Goal: Information Seeking & Learning: Learn about a topic

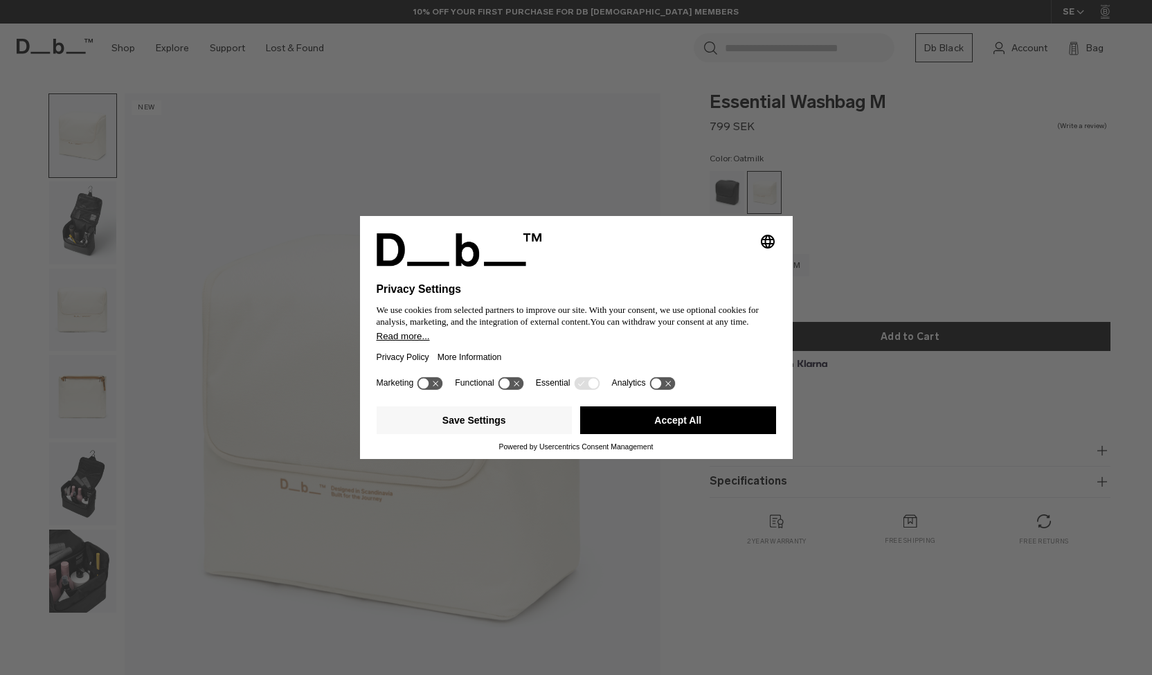
click at [702, 422] on button "Accept All" at bounding box center [678, 421] width 196 height 28
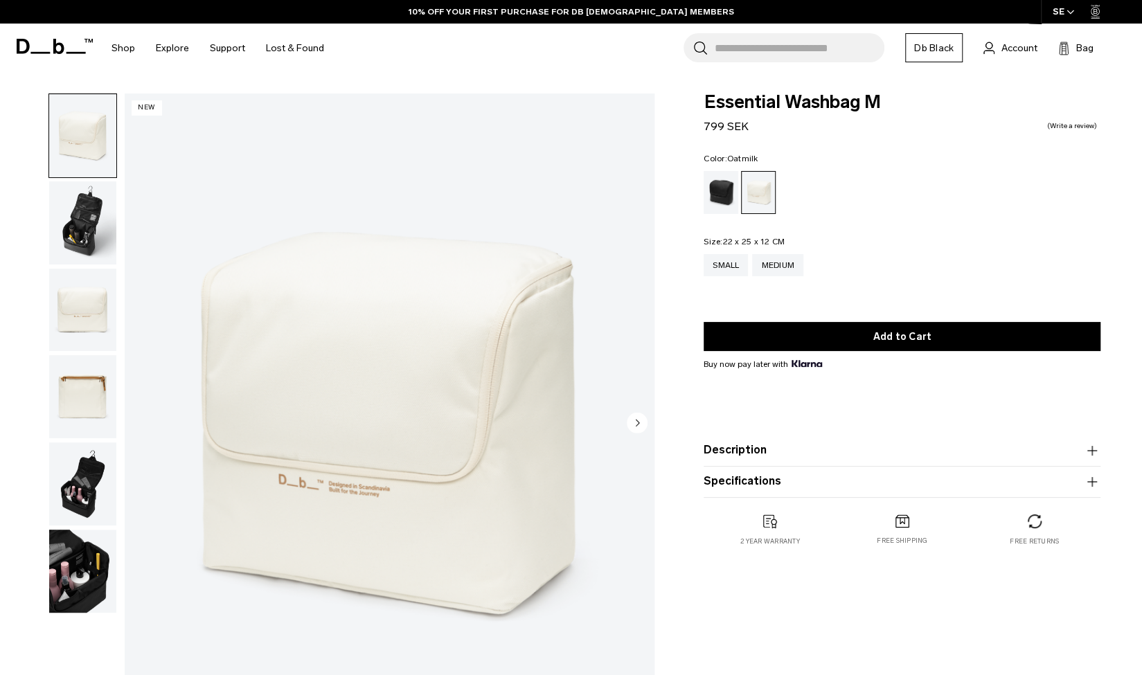
click at [77, 303] on img "button" at bounding box center [82, 310] width 67 height 83
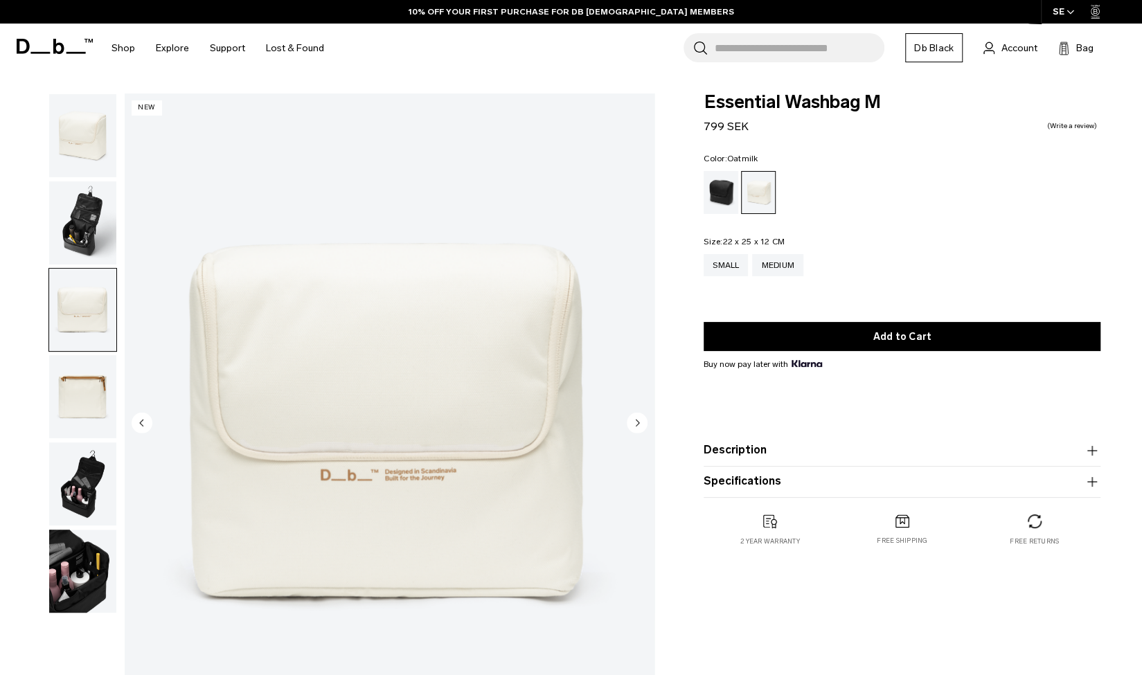
click at [78, 232] on img "button" at bounding box center [82, 222] width 67 height 83
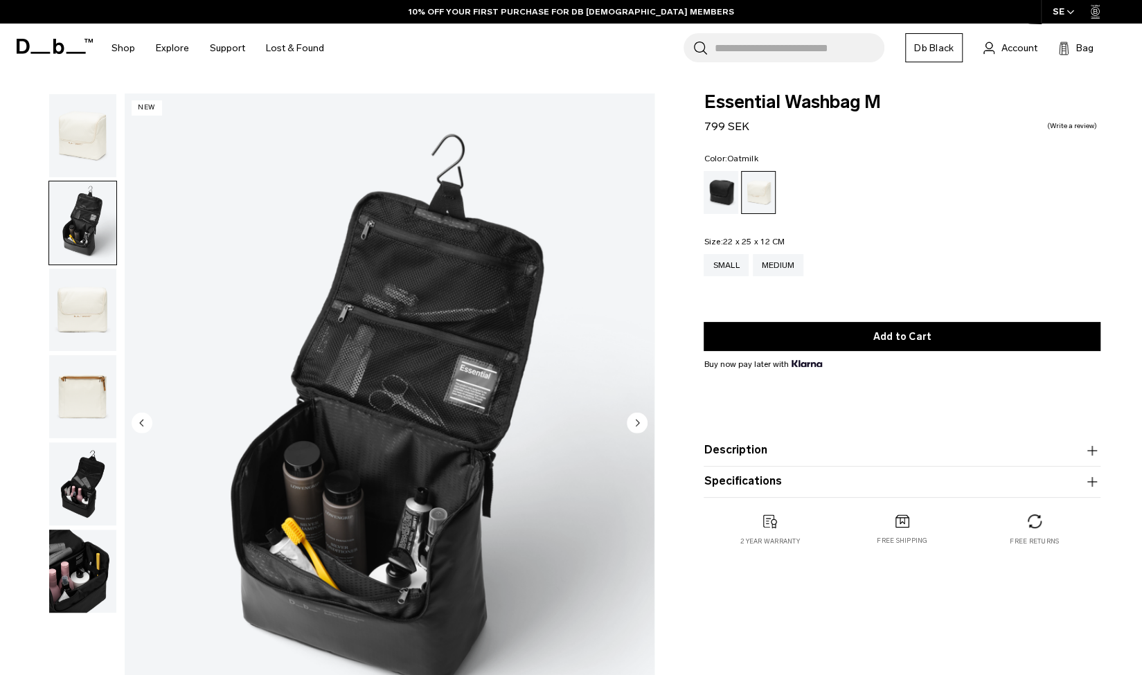
click at [75, 402] on img "button" at bounding box center [82, 396] width 67 height 83
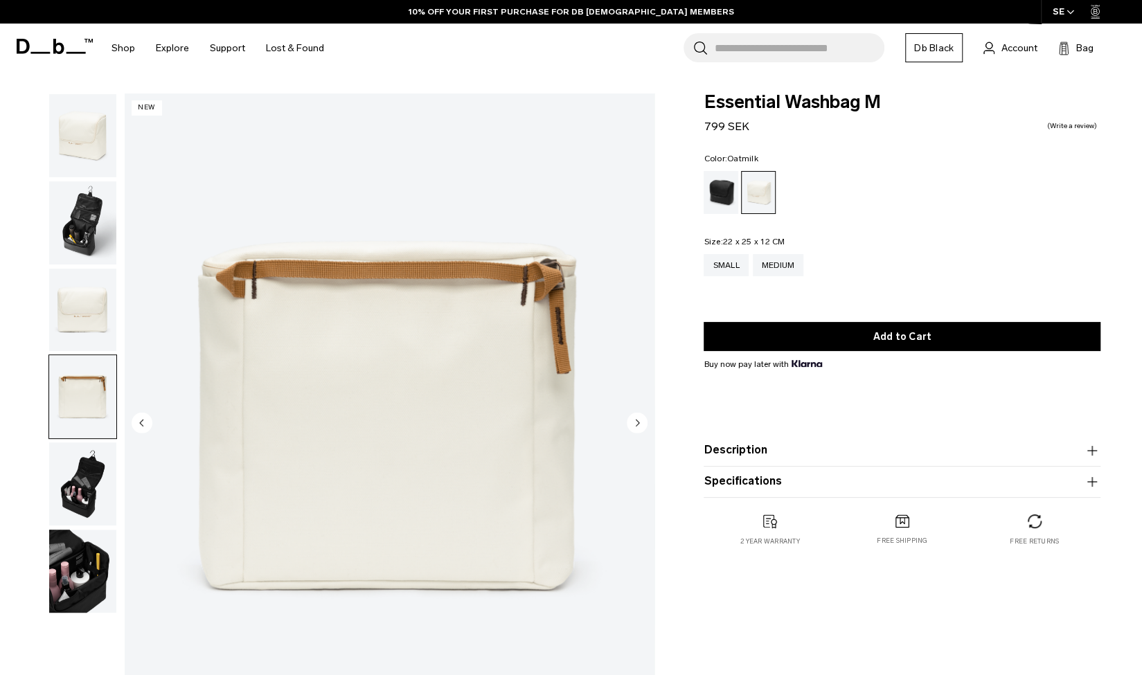
click at [84, 497] on img "button" at bounding box center [82, 484] width 67 height 83
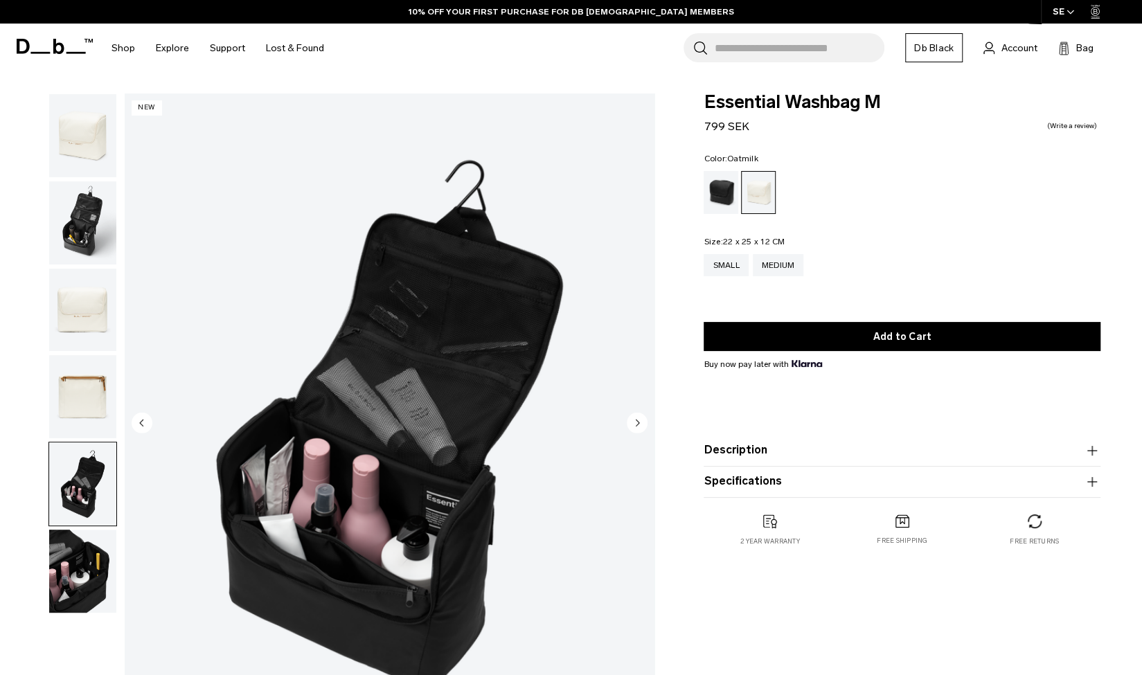
click at [78, 586] on img "button" at bounding box center [82, 571] width 67 height 83
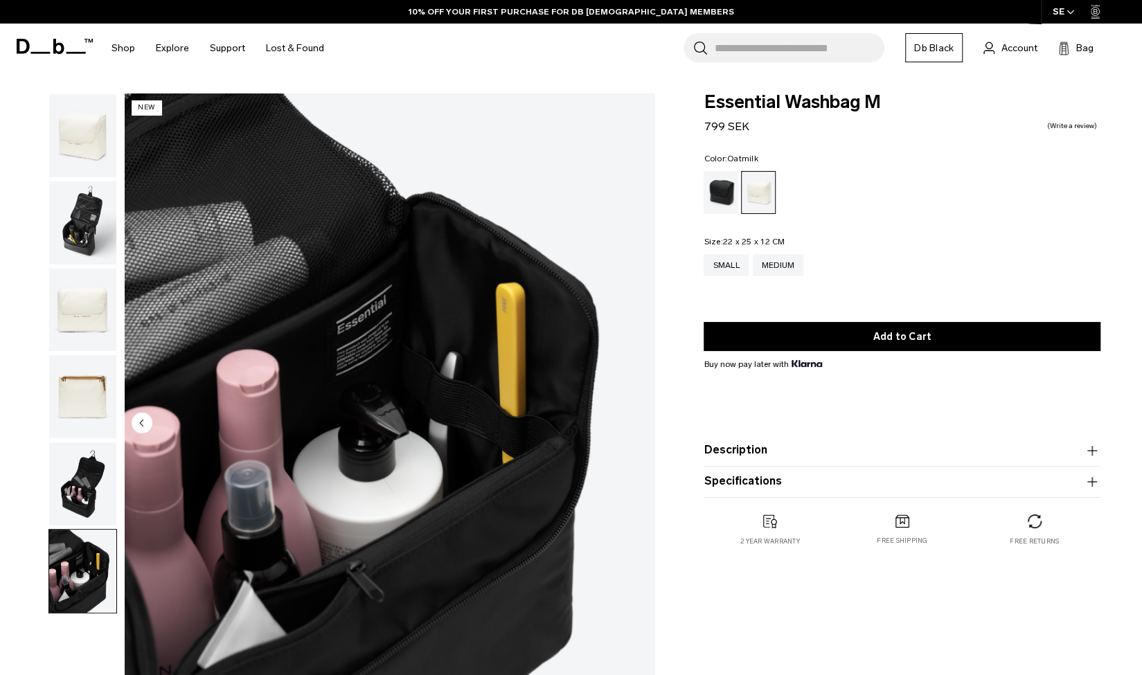
click at [76, 319] on img "button" at bounding box center [82, 310] width 67 height 83
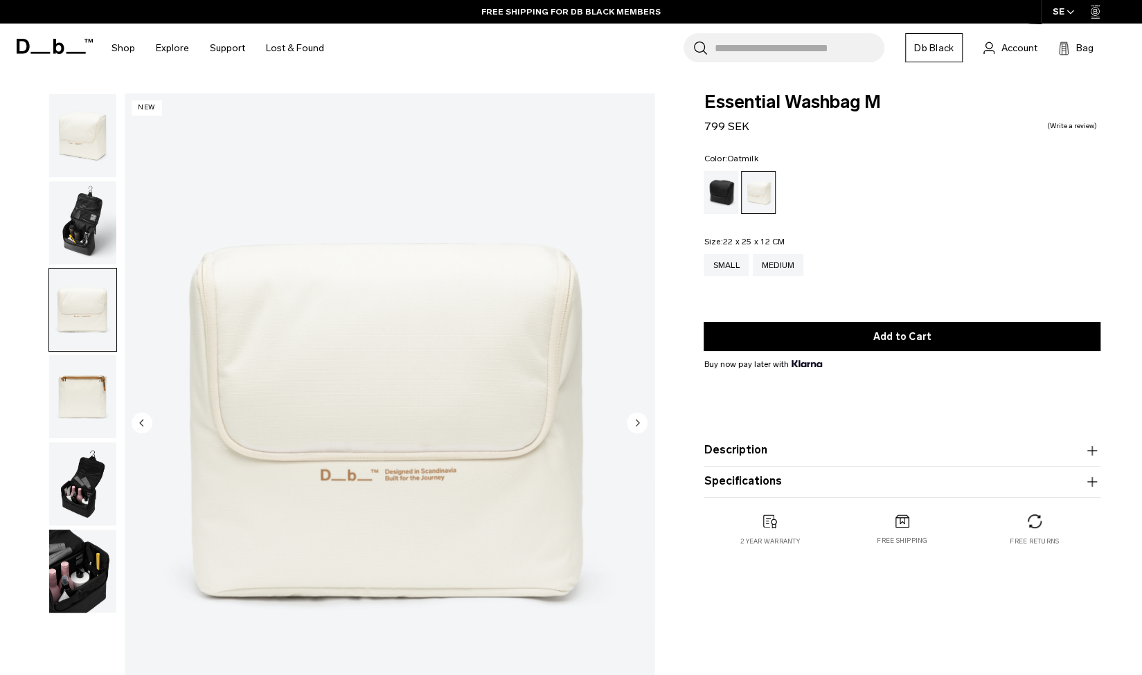
click at [82, 397] on img "button" at bounding box center [82, 396] width 67 height 83
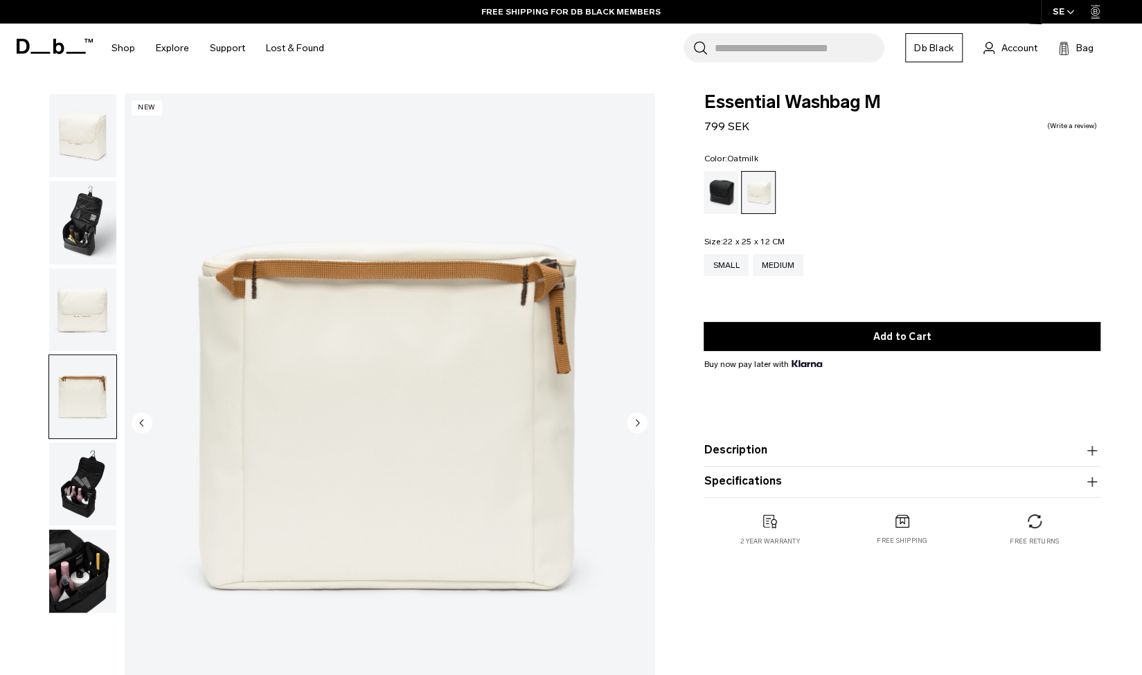
click at [82, 490] on img "button" at bounding box center [82, 484] width 67 height 83
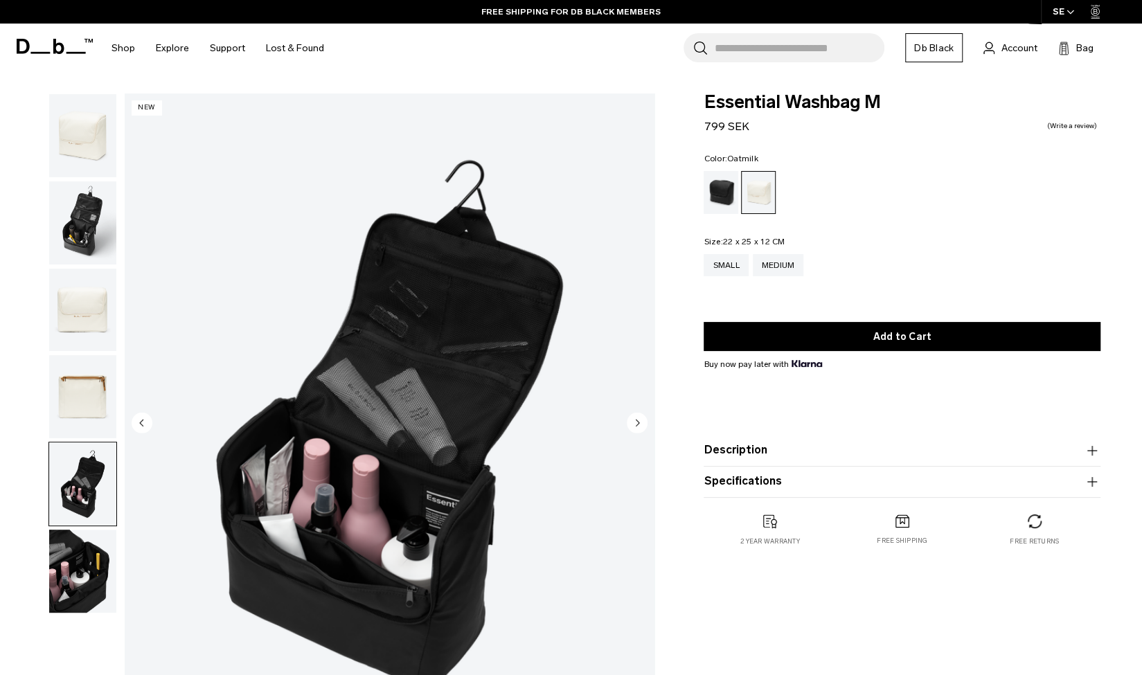
click at [77, 148] on img "button" at bounding box center [82, 135] width 67 height 83
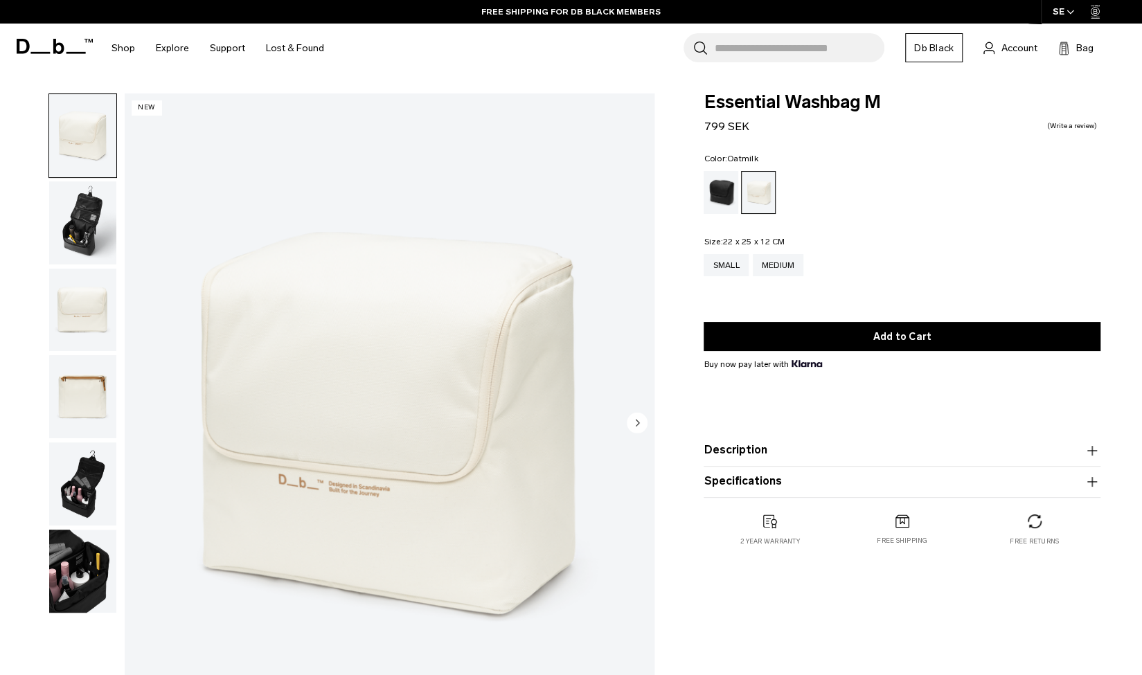
click at [84, 229] on img "button" at bounding box center [82, 222] width 67 height 83
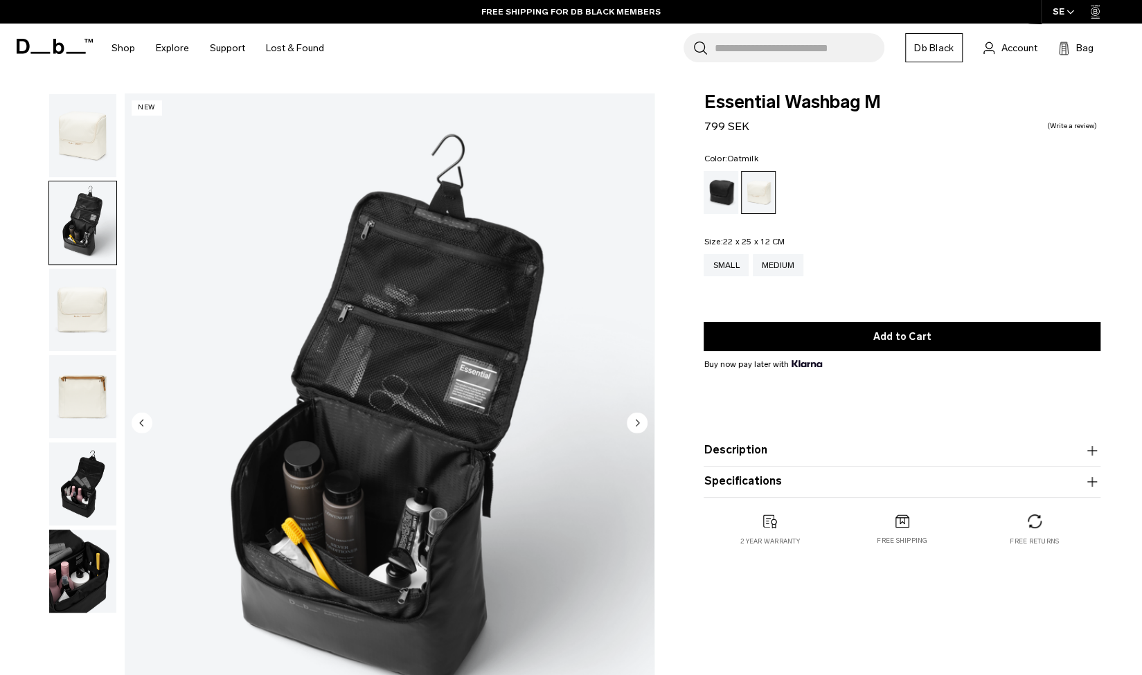
click at [80, 306] on img "button" at bounding box center [82, 310] width 67 height 83
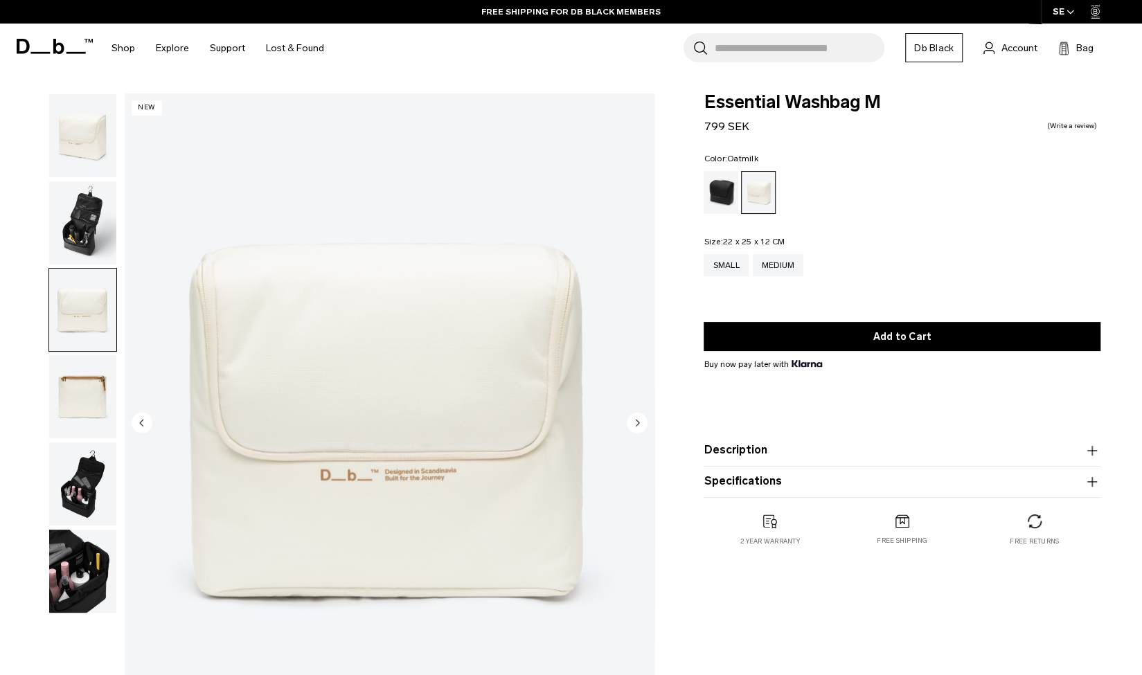
click at [81, 405] on img "button" at bounding box center [82, 396] width 67 height 83
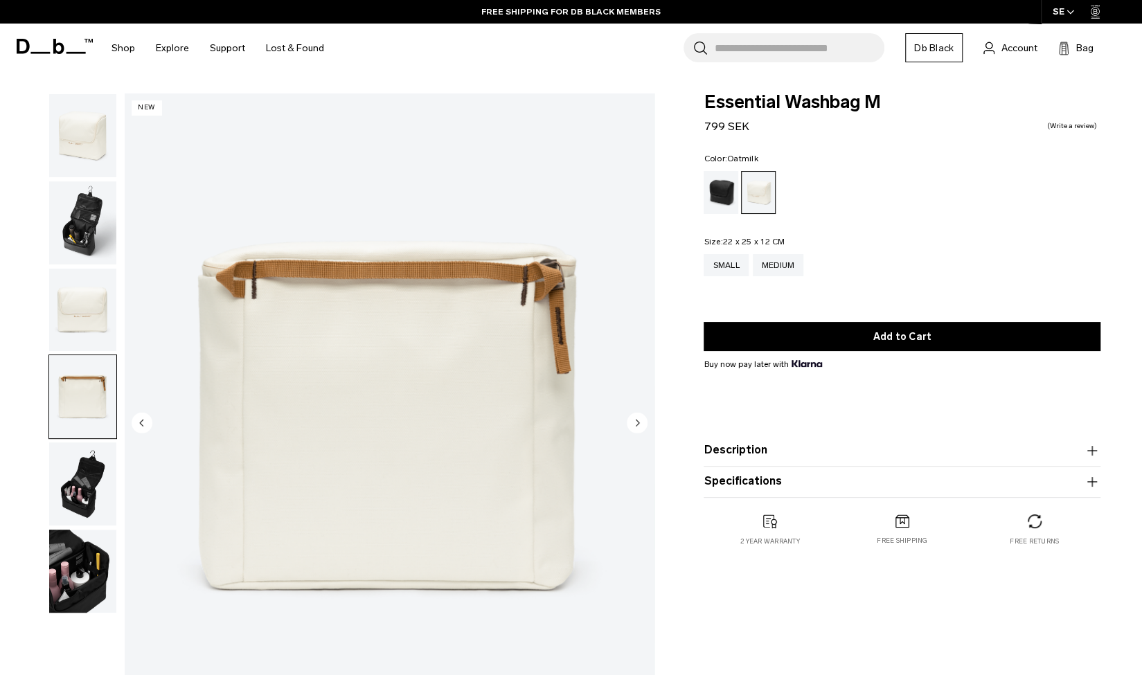
click at [636, 420] on icon "Next slide" at bounding box center [637, 423] width 3 height 6
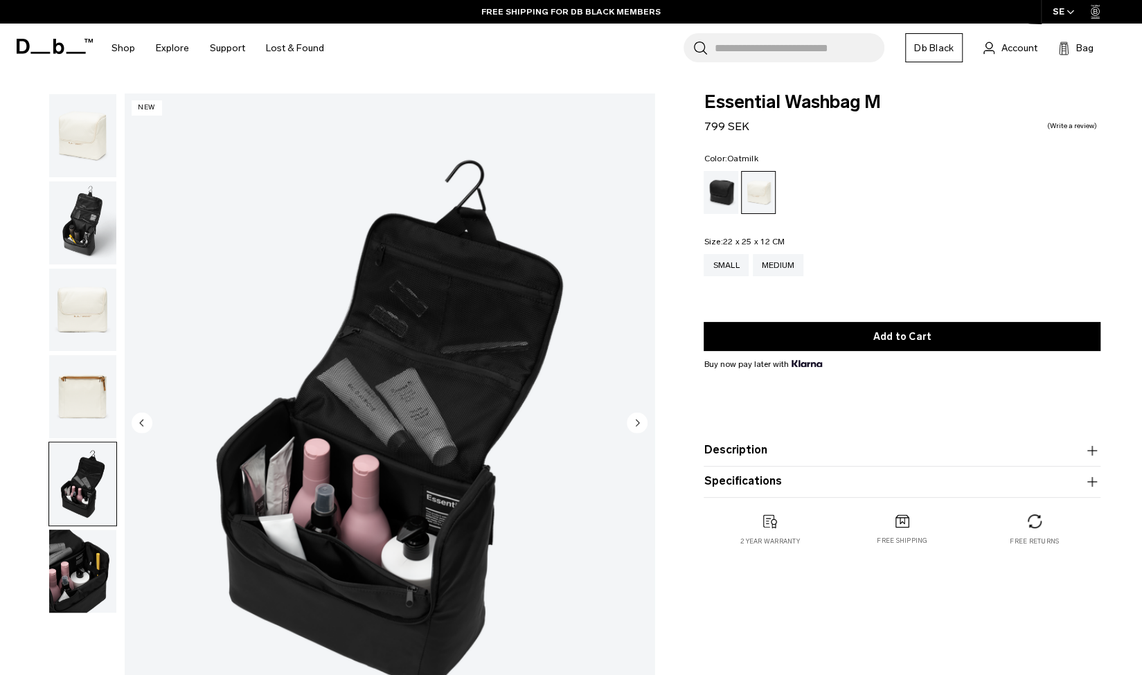
click at [636, 420] on icon "Next slide" at bounding box center [637, 423] width 3 height 6
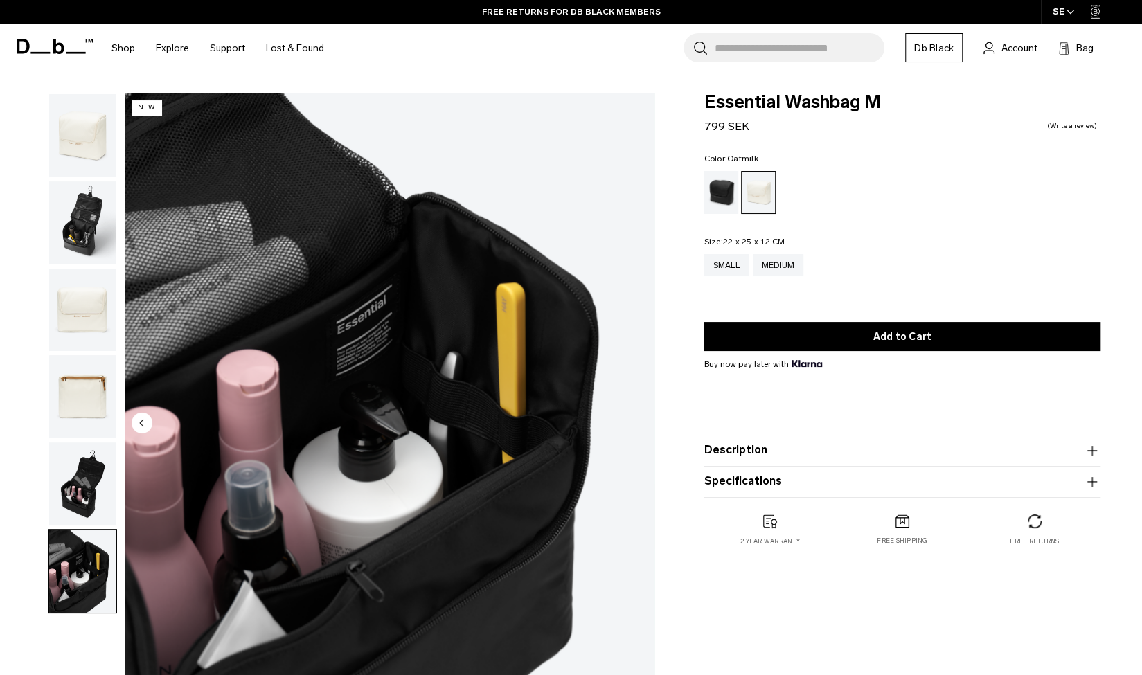
click at [636, 420] on img "6 / 6" at bounding box center [390, 423] width 530 height 661
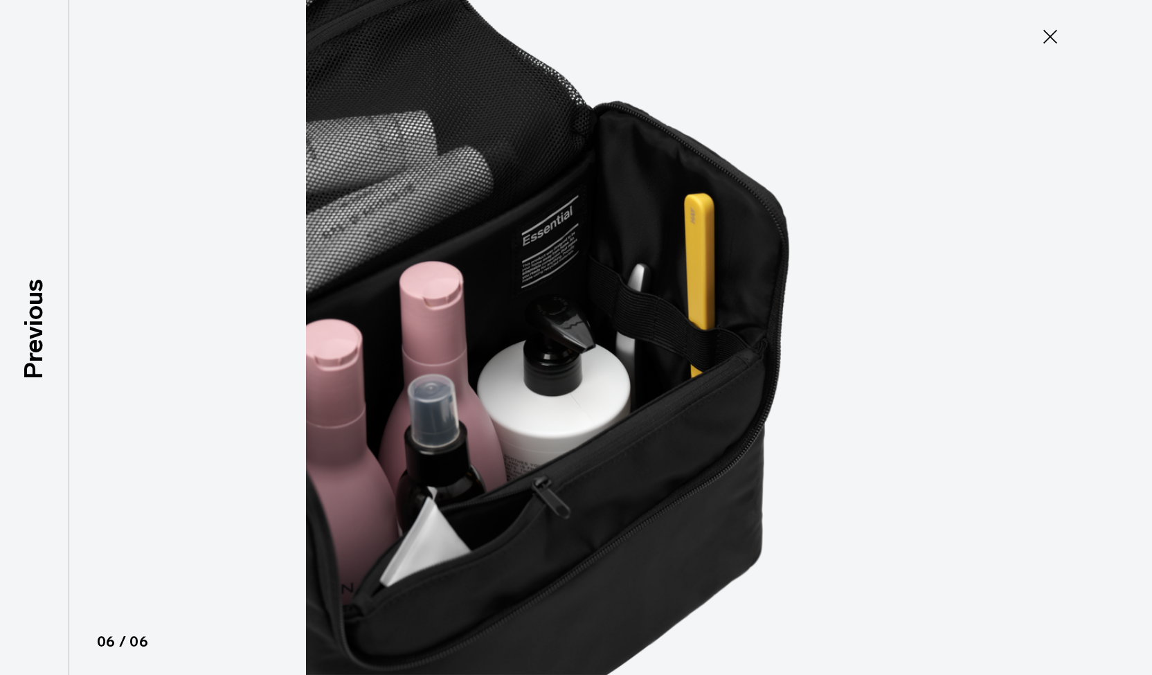
click at [1046, 38] on icon at bounding box center [1050, 37] width 22 height 22
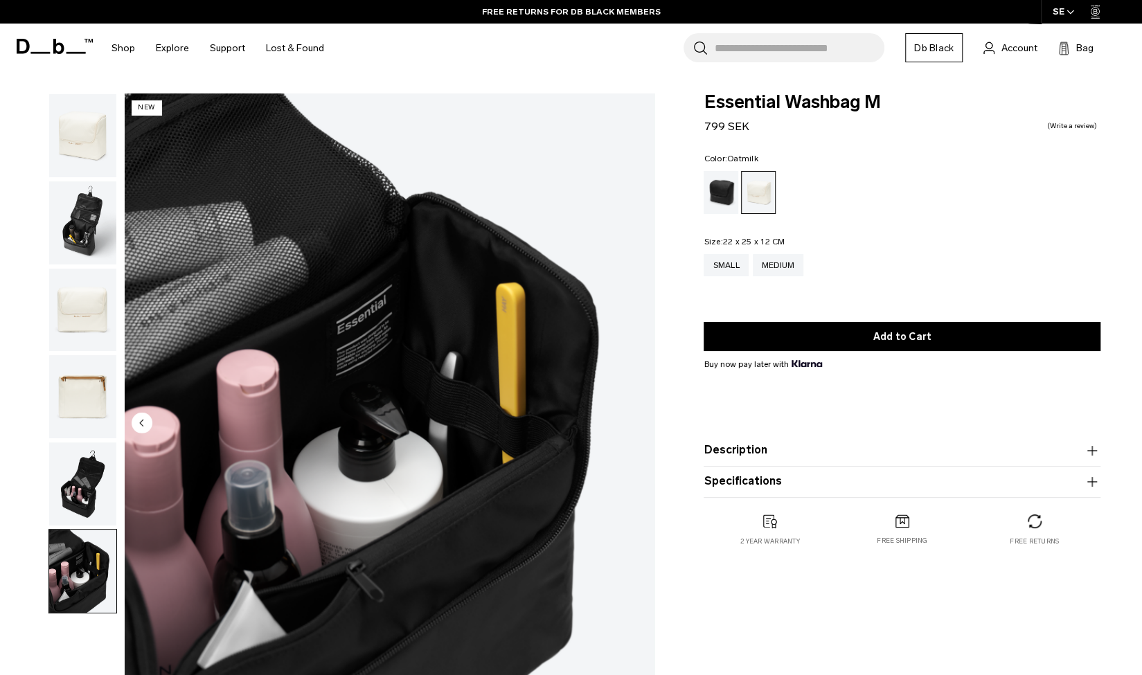
click at [139, 422] on circle "Previous slide" at bounding box center [142, 422] width 21 height 21
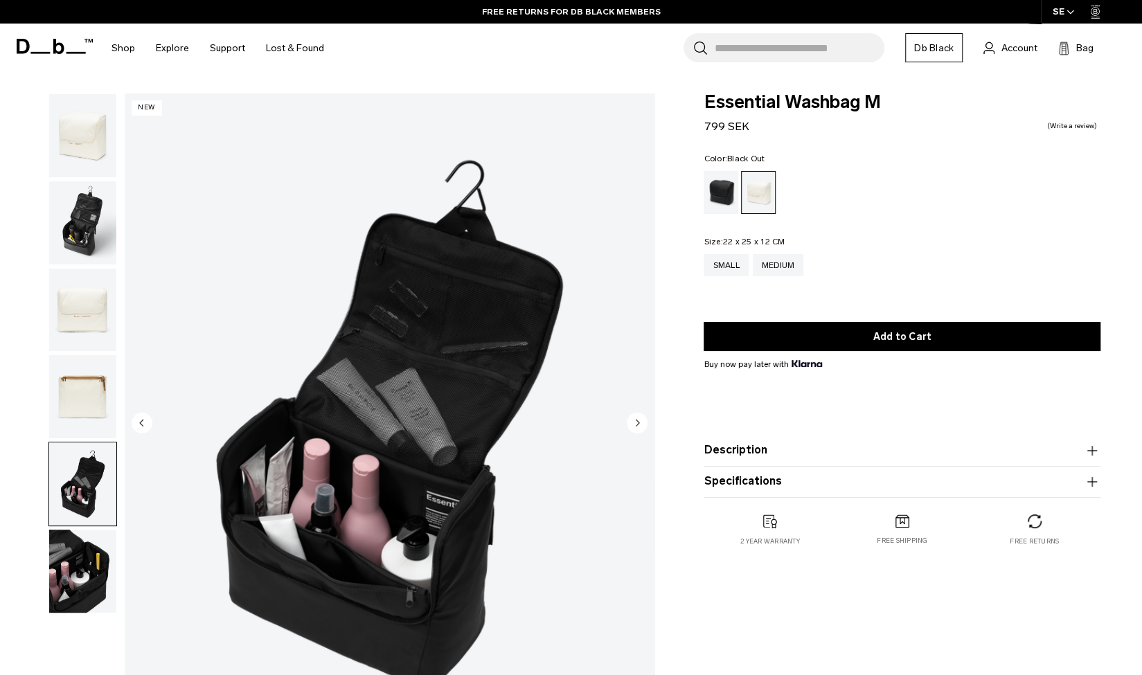
click at [727, 186] on div "Black Out" at bounding box center [721, 192] width 35 height 43
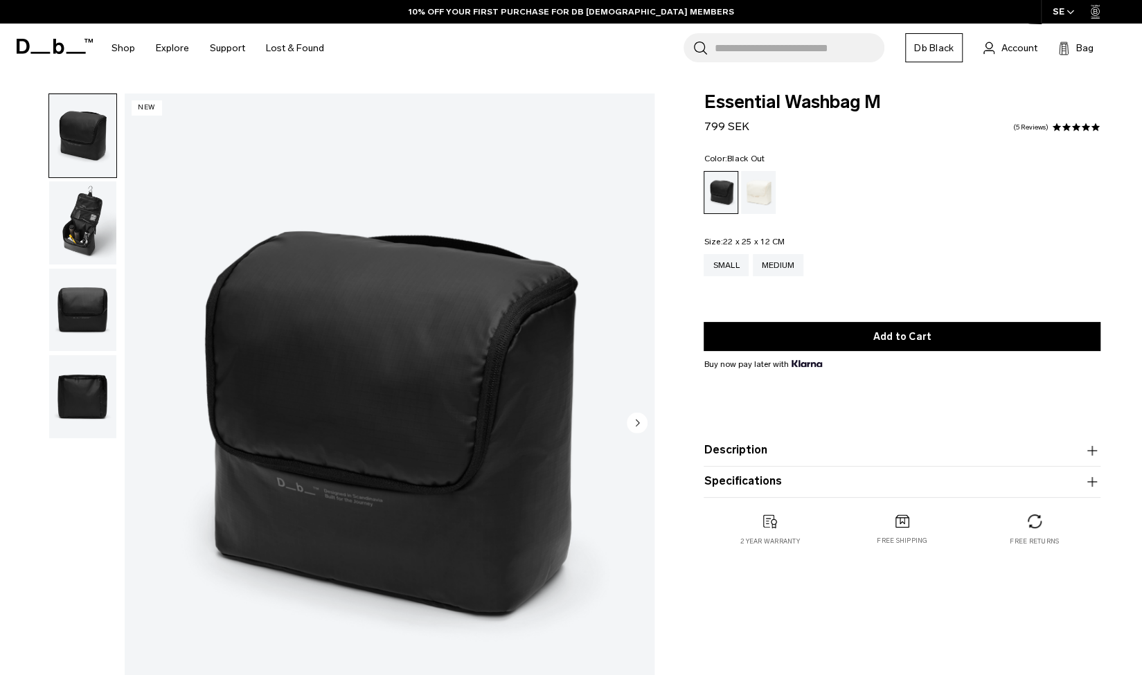
click at [93, 294] on img "button" at bounding box center [82, 310] width 67 height 83
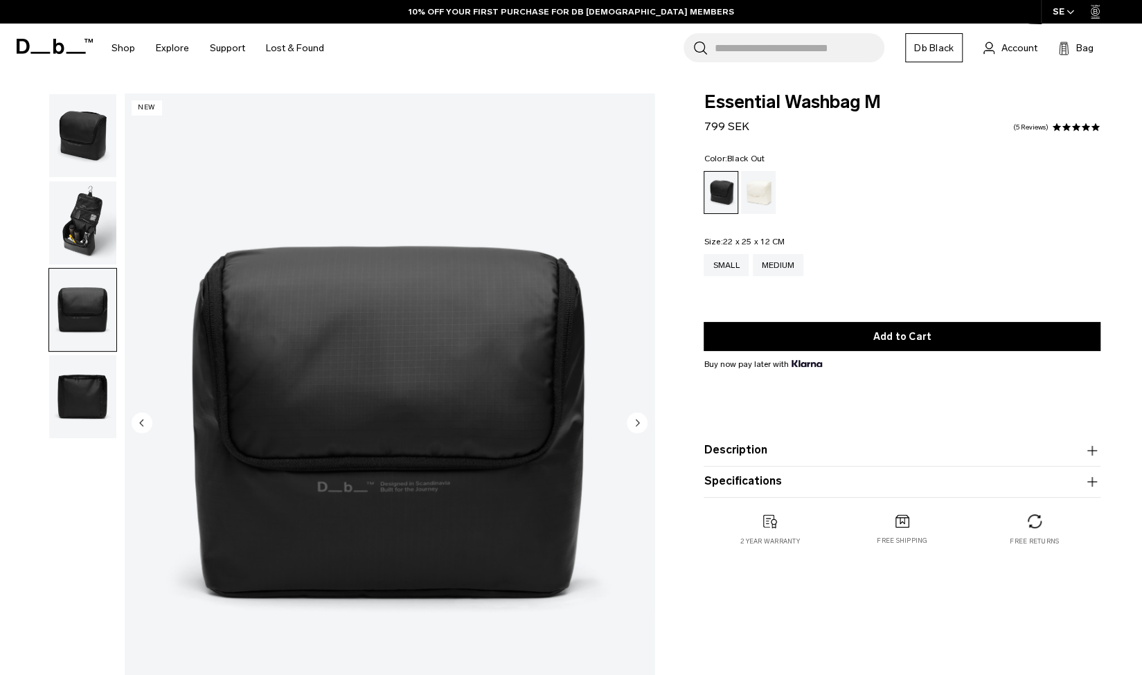
click at [87, 218] on img "button" at bounding box center [82, 222] width 67 height 83
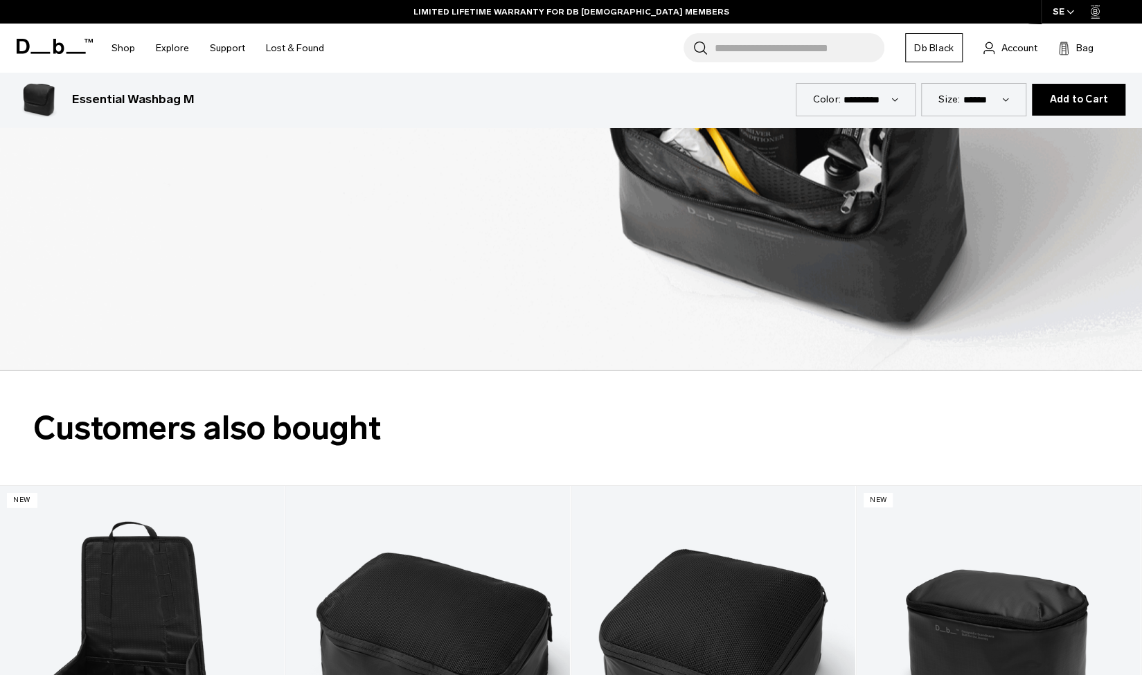
scroll to position [2711, 0]
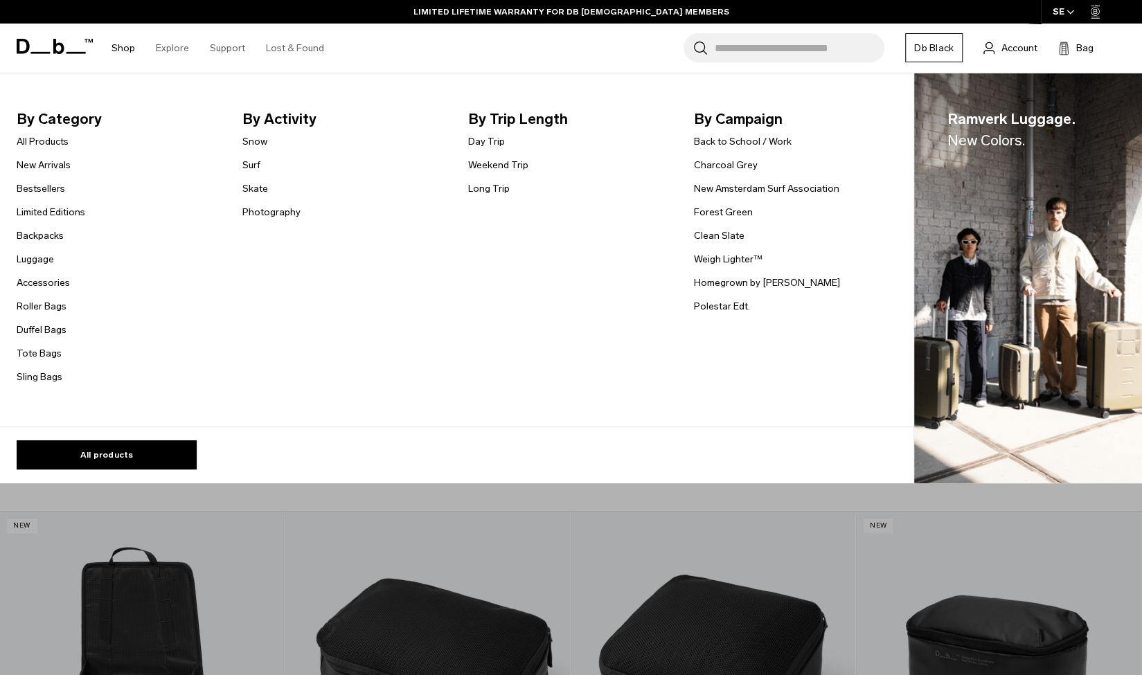
click at [120, 47] on link "Shop" at bounding box center [123, 48] width 24 height 49
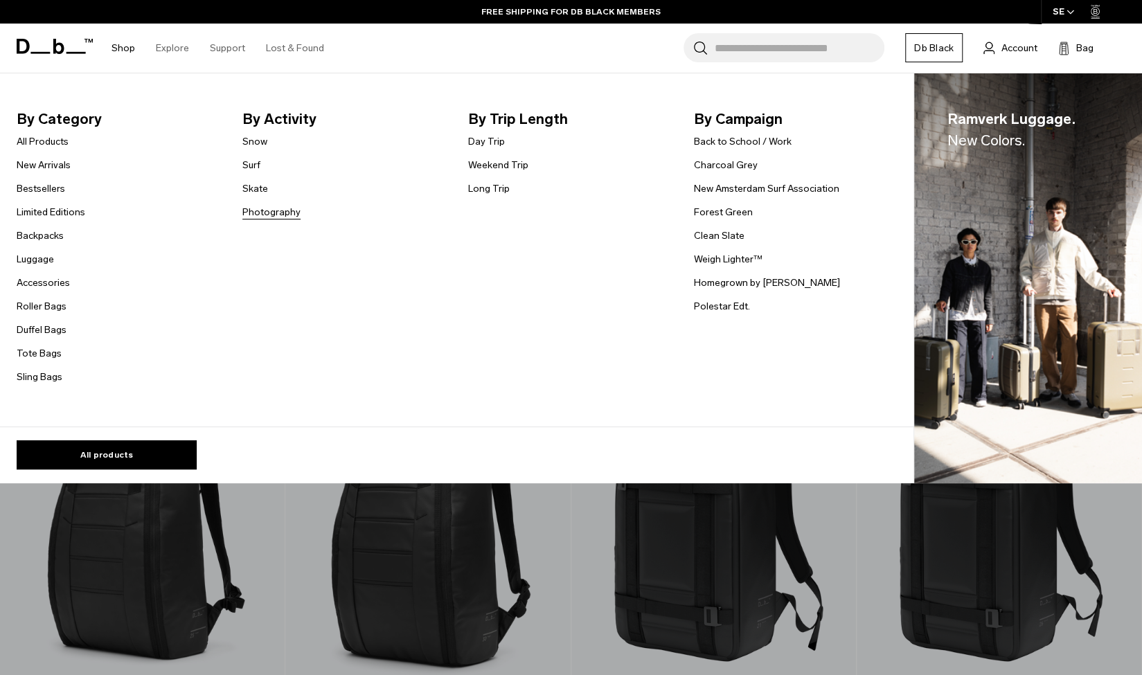
click at [262, 213] on link "Photography" at bounding box center [271, 212] width 58 height 15
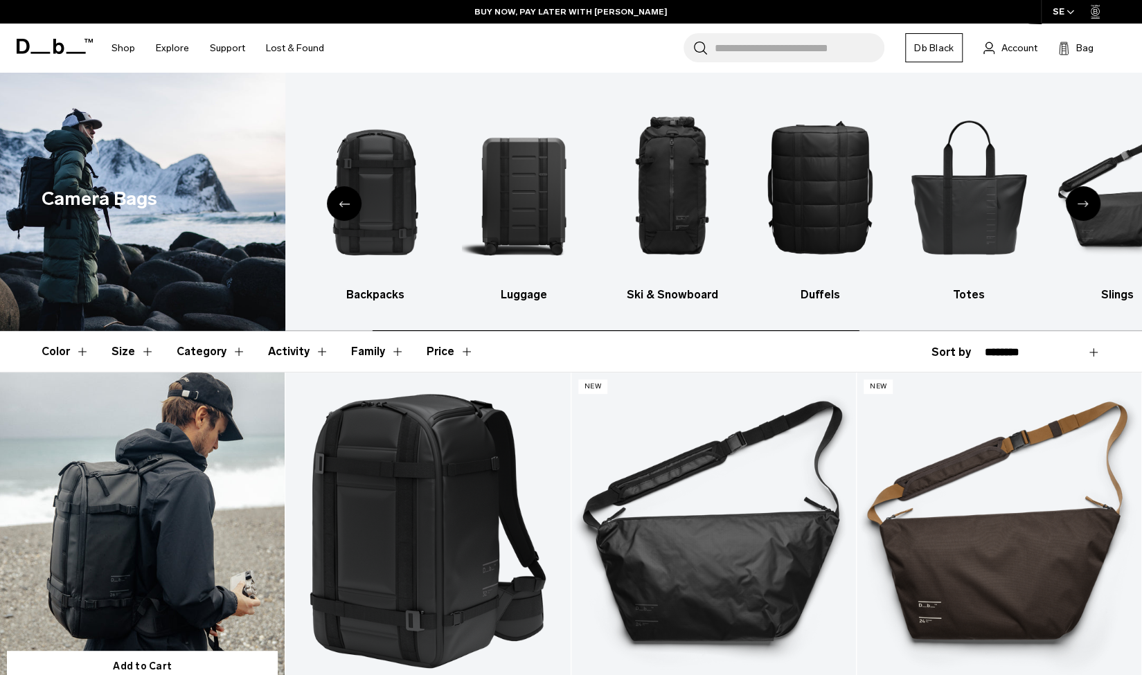
click at [143, 427] on link "Ramverk Pro Backpack 26L" at bounding box center [142, 531] width 285 height 316
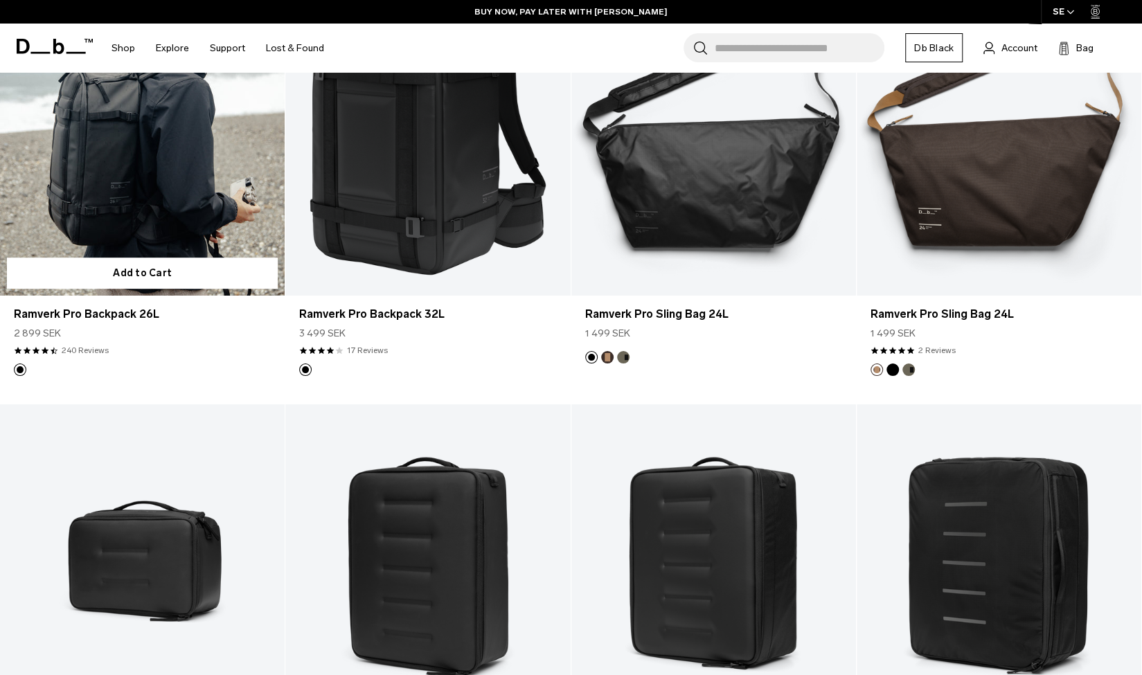
scroll to position [398, 0]
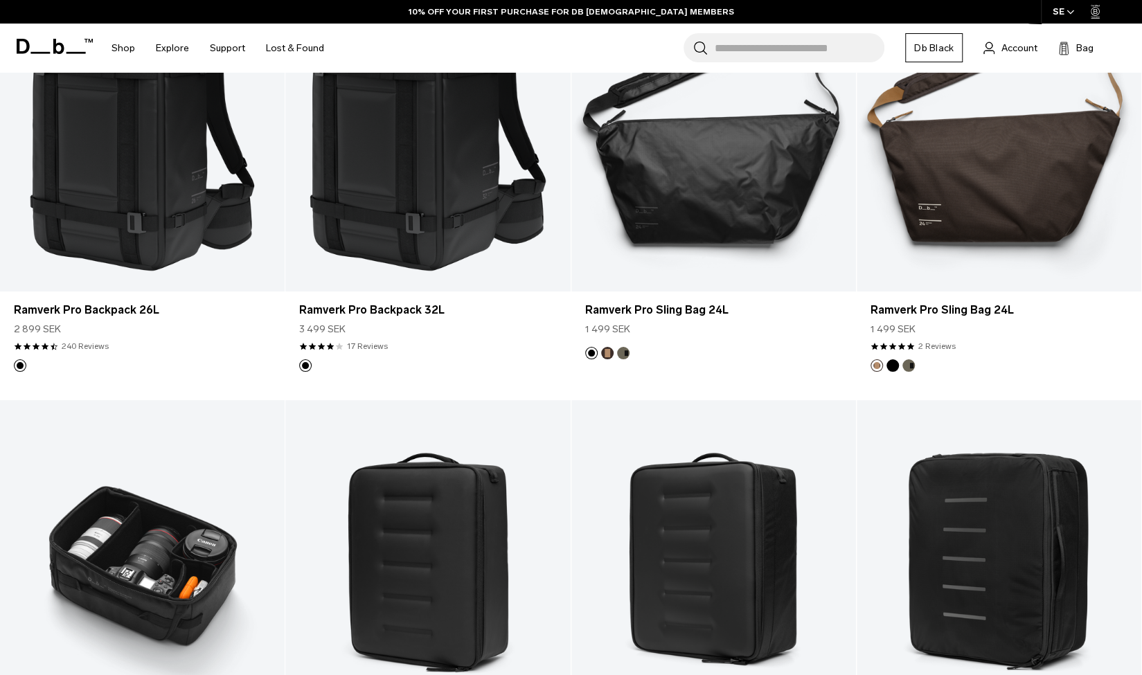
click at [155, 573] on link "Ramverk Camera Insert S" at bounding box center [142, 558] width 285 height 316
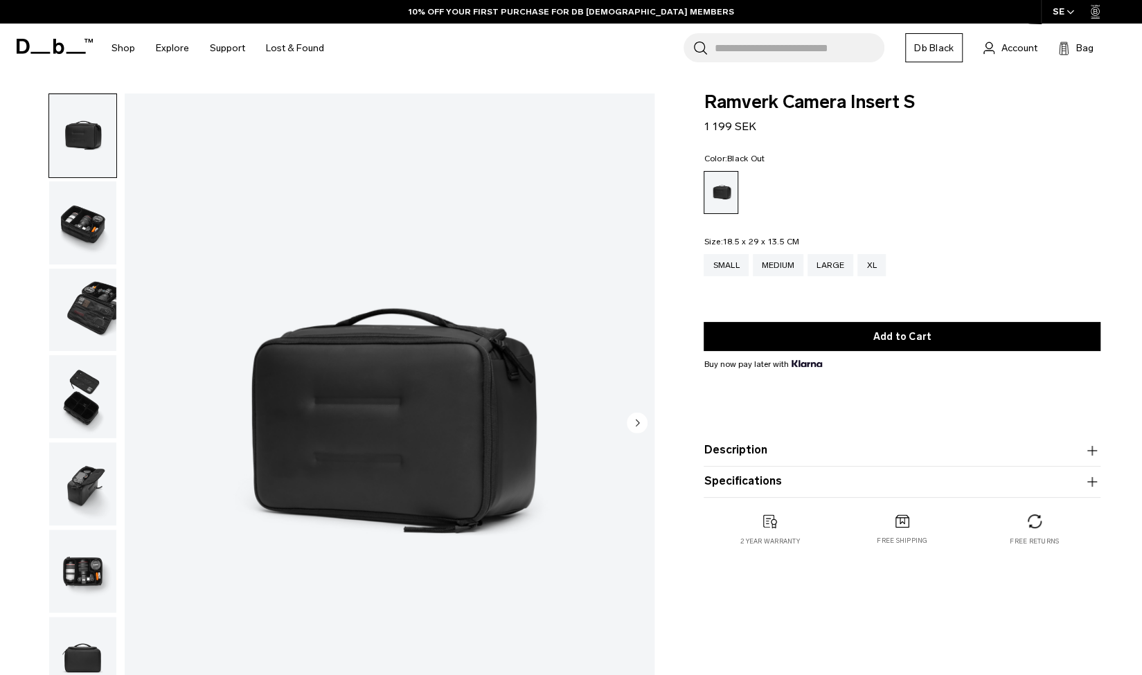
click at [104, 304] on img "button" at bounding box center [82, 310] width 67 height 83
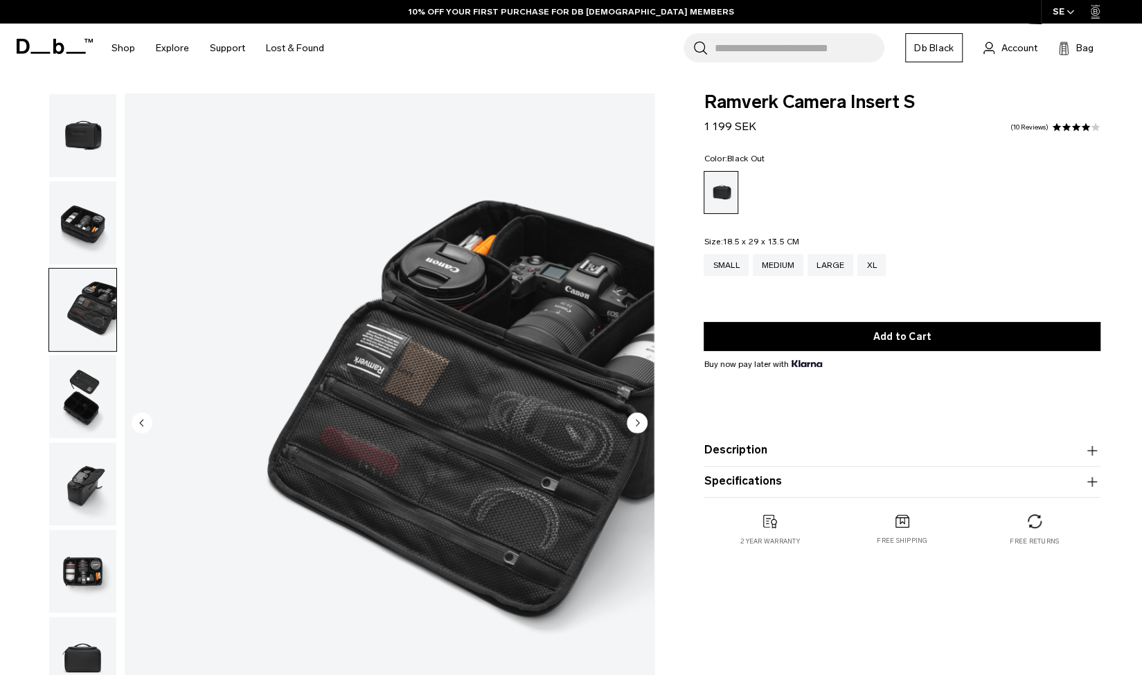
click at [90, 389] on img "button" at bounding box center [82, 396] width 67 height 83
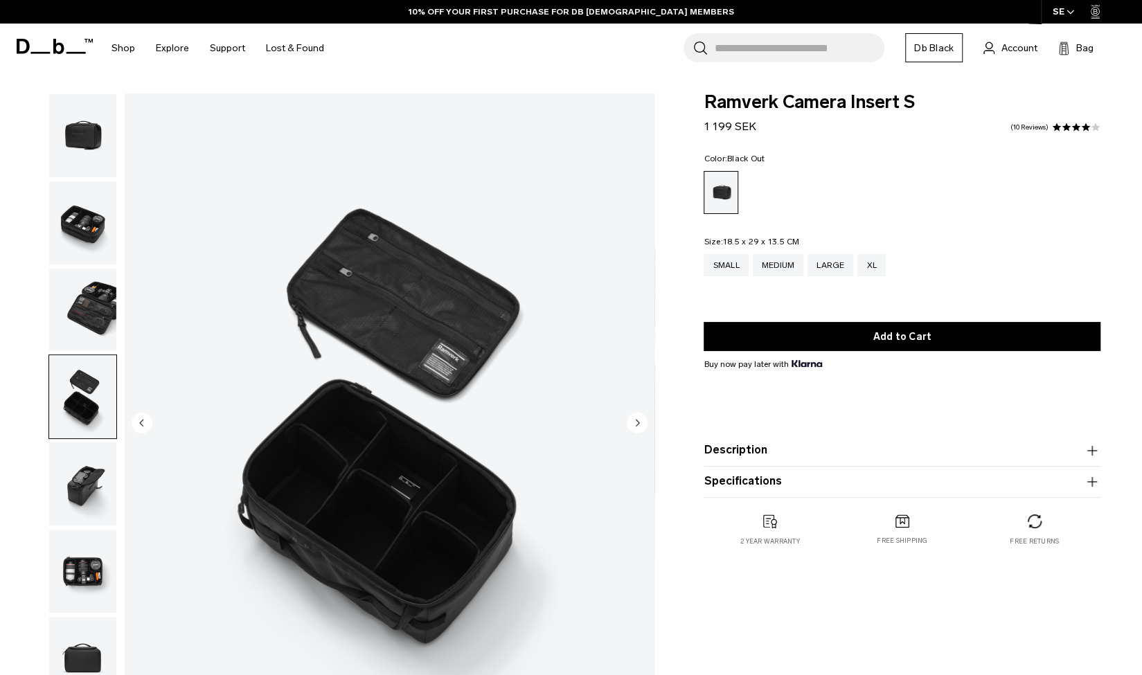
click at [84, 483] on img "button" at bounding box center [82, 484] width 67 height 83
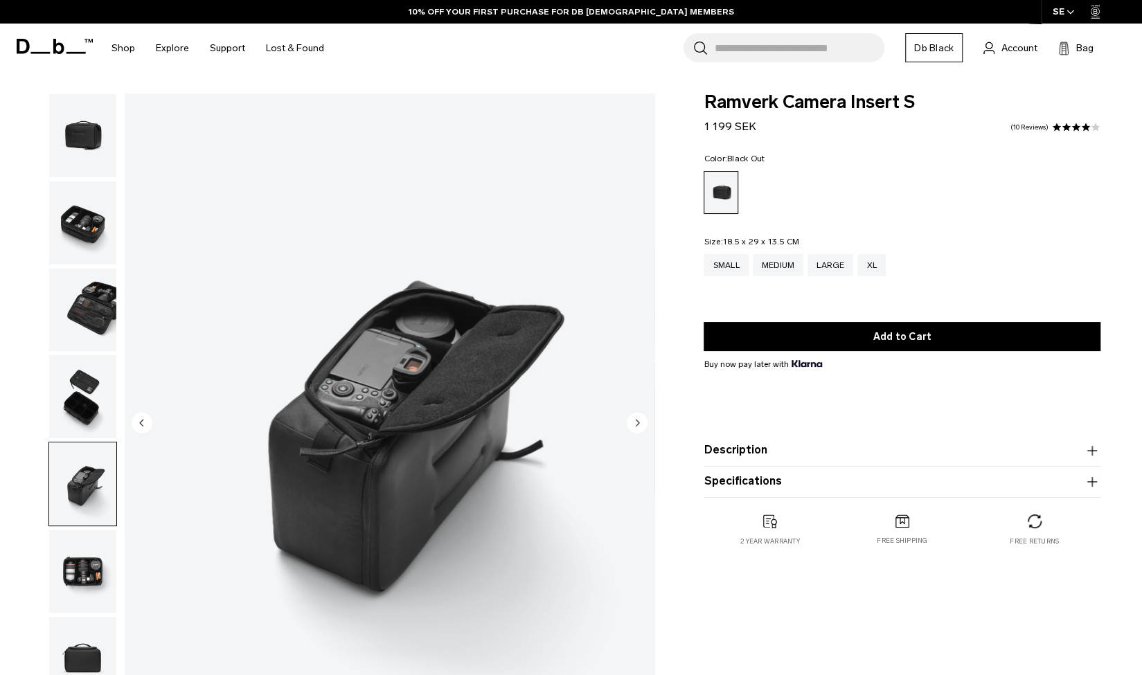
click at [87, 572] on img "button" at bounding box center [82, 571] width 67 height 83
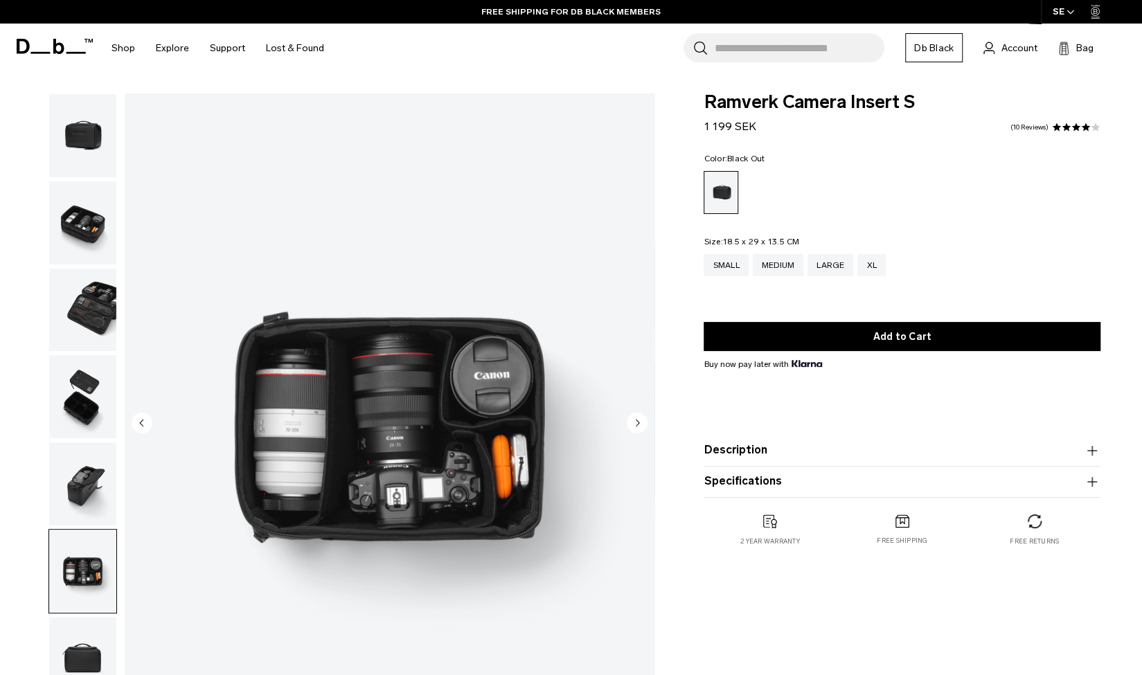
click at [79, 515] on img "button" at bounding box center [82, 484] width 67 height 83
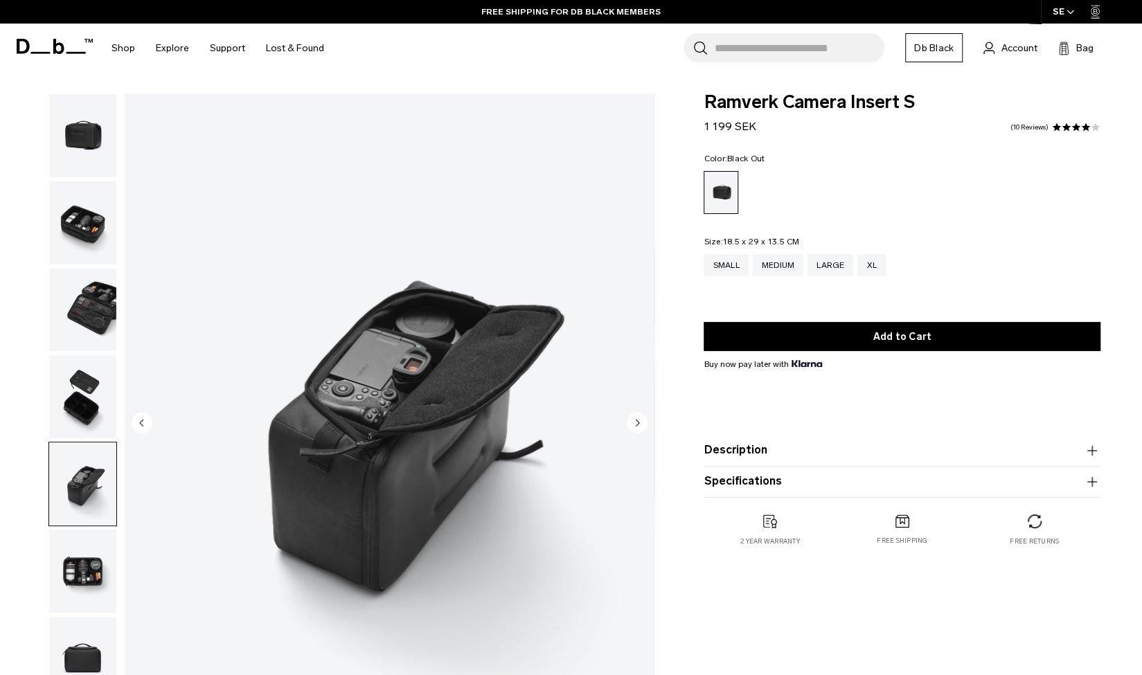
click at [84, 581] on img "button" at bounding box center [82, 571] width 67 height 83
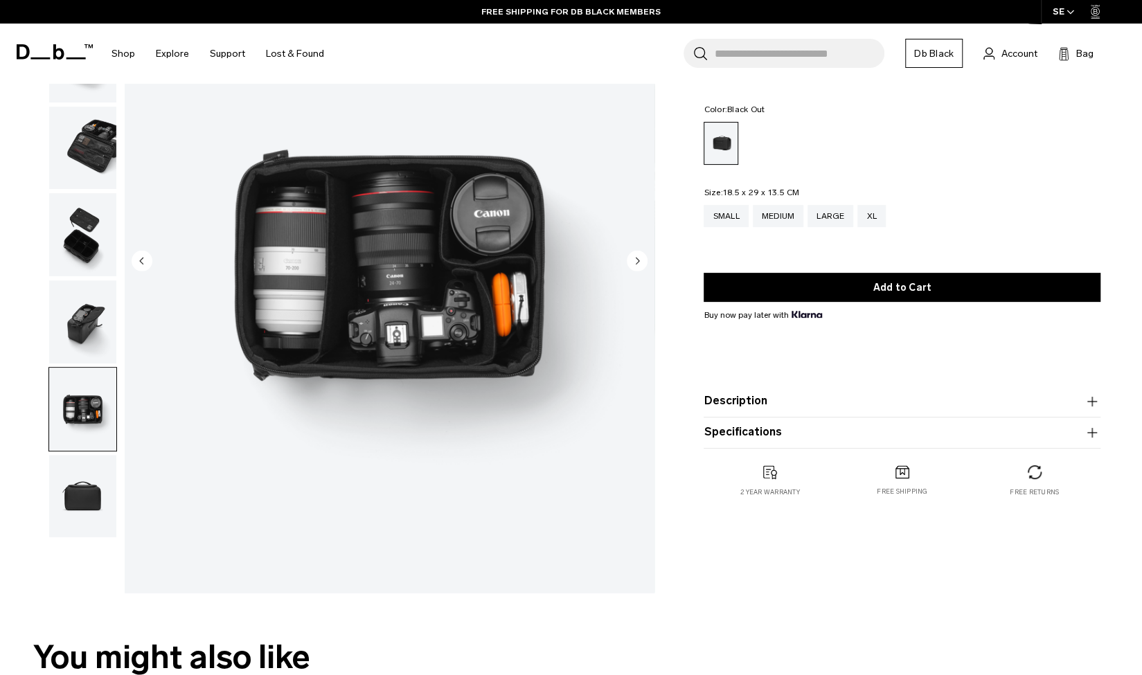
click at [86, 490] on img "button" at bounding box center [82, 496] width 67 height 83
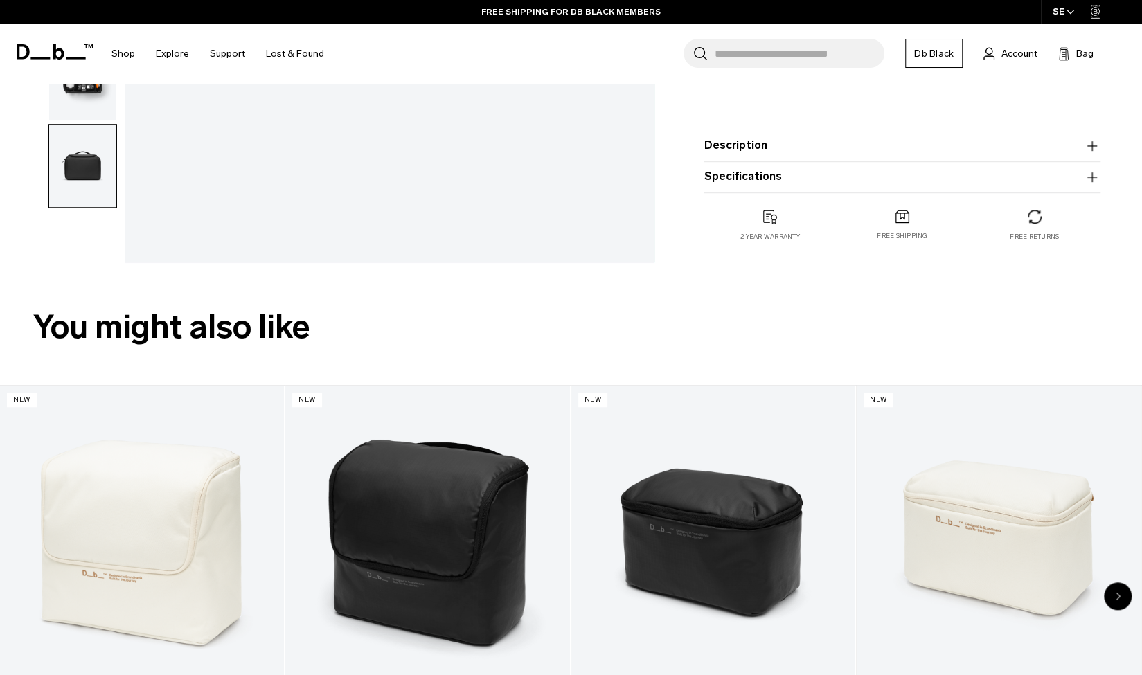
scroll to position [544, 0]
